Goal: Book appointment/travel/reservation

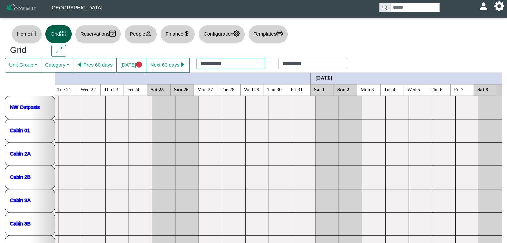
click at [246, 66] on div "********* ********" at bounding box center [272, 65] width 164 height 15
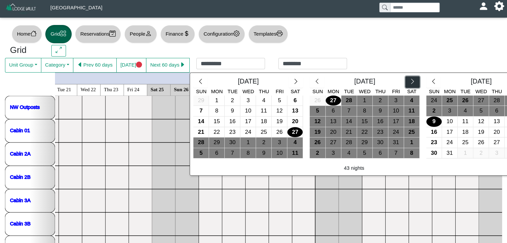
click at [409, 81] on icon "chevron right" at bounding box center [412, 81] width 6 height 6
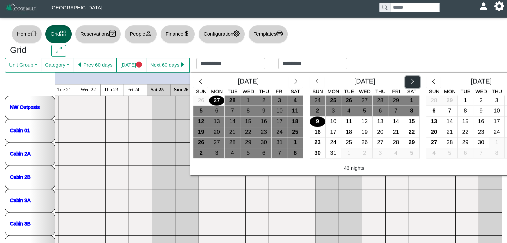
click at [409, 79] on icon "chevron right" at bounding box center [412, 81] width 6 height 6
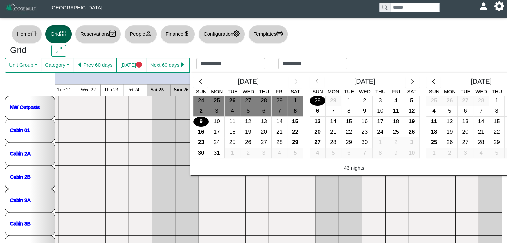
drag, startPoint x: 312, startPoint y: 98, endPoint x: 315, endPoint y: 103, distance: 5.4
click at [313, 100] on div "28" at bounding box center [316, 101] width 15 height 10
type input "*********"
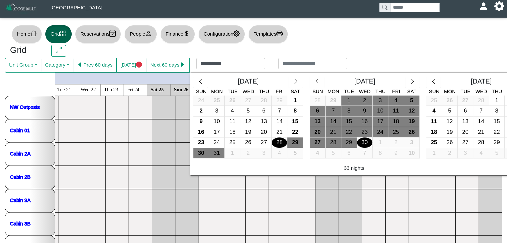
click at [365, 146] on div "30" at bounding box center [364, 143] width 15 height 10
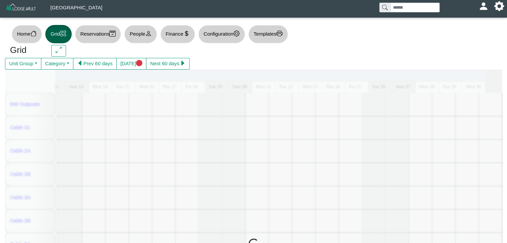
scroll to position [0, 351]
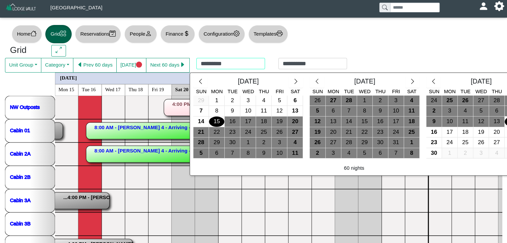
click at [220, 65] on div "**********" at bounding box center [272, 65] width 164 height 15
click at [294, 82] on icon "chevron right" at bounding box center [295, 81] width 3 height 5
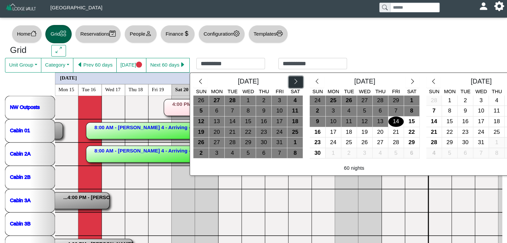
click at [294, 82] on icon "chevron right" at bounding box center [295, 81] width 3 height 5
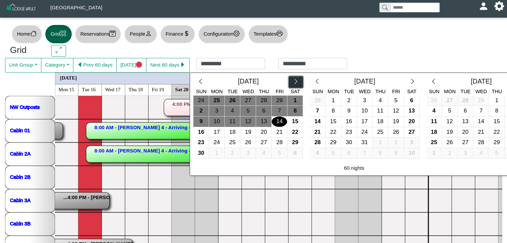
click at [294, 82] on icon "chevron right" at bounding box center [295, 81] width 3 height 5
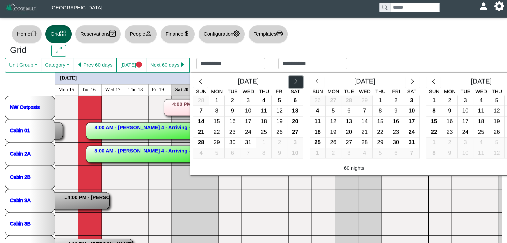
click at [294, 82] on icon "chevron right" at bounding box center [295, 81] width 3 height 5
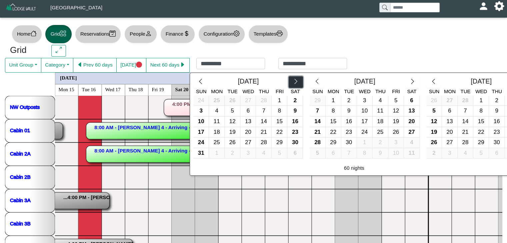
click at [294, 82] on icon "chevron right" at bounding box center [295, 81] width 3 height 5
drag, startPoint x: 317, startPoint y: 103, endPoint x: 321, endPoint y: 106, distance: 5.7
click at [317, 102] on div "28" at bounding box center [316, 101] width 15 height 10
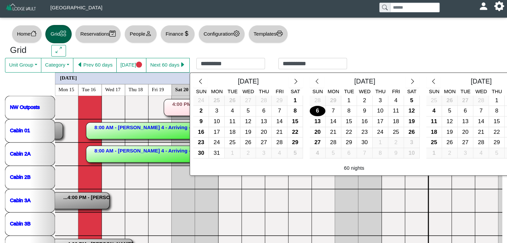
type input "*********"
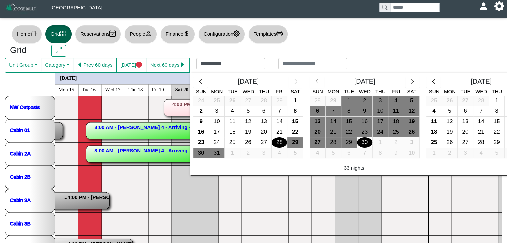
click at [358, 147] on div "30" at bounding box center [364, 143] width 15 height 10
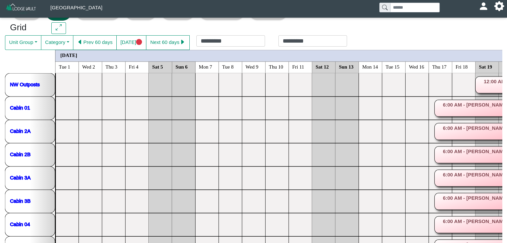
scroll to position [20, 0]
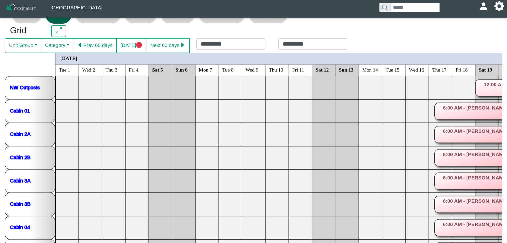
drag, startPoint x: 505, startPoint y: 95, endPoint x: 504, endPoint y: 111, distance: 16.0
click at [504, 111] on div "Home Grid Reservations People Finance Configuration Templates Grid Unit Group A…" at bounding box center [253, 203] width 507 height 399
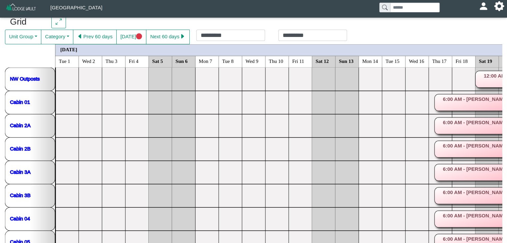
scroll to position [44, 0]
